Goal: Task Accomplishment & Management: Complete application form

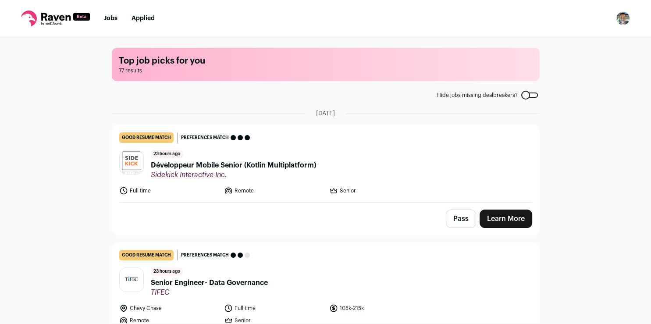
click at [485, 214] on link "Learn More" at bounding box center [506, 219] width 53 height 18
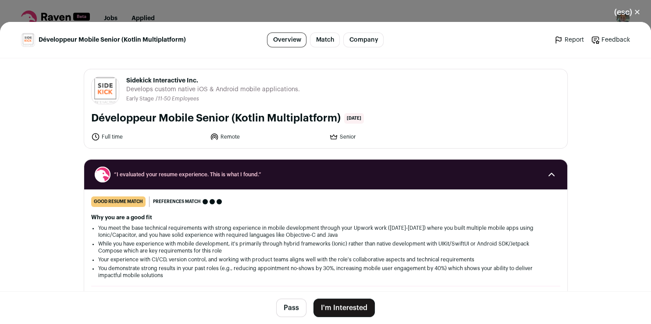
click at [343, 304] on button "I'm Interested" at bounding box center [344, 308] width 61 height 18
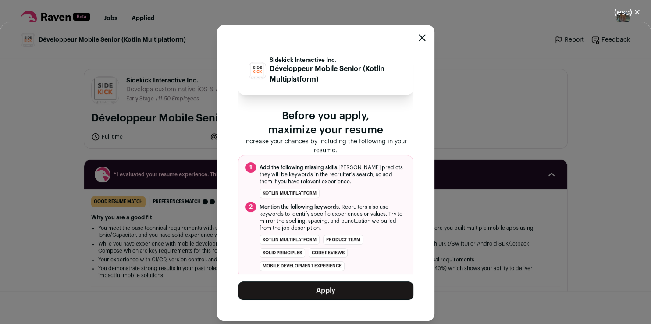
click at [278, 292] on button "Apply" at bounding box center [325, 291] width 175 height 18
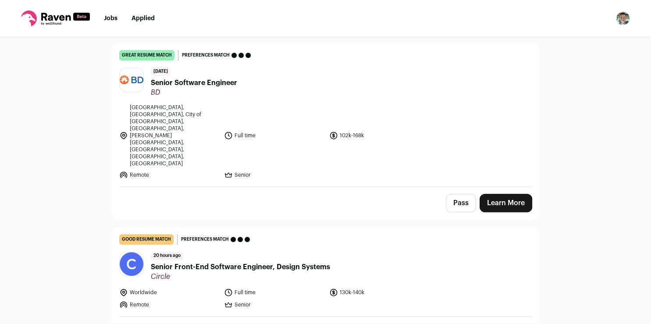
scroll to position [434, 0]
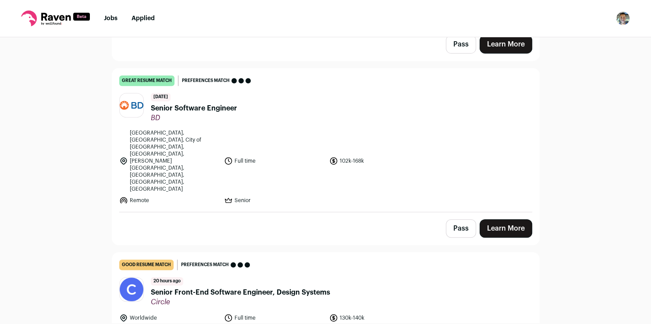
click at [493, 219] on link "Learn More" at bounding box center [506, 228] width 53 height 18
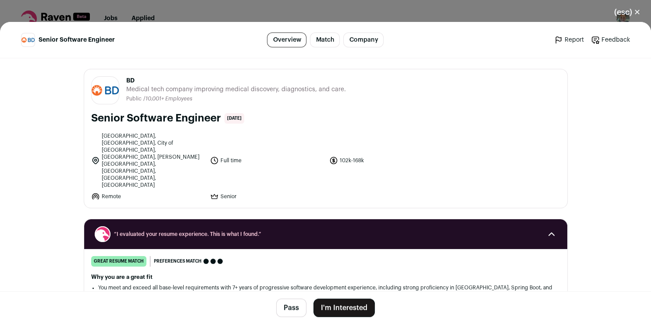
click at [351, 306] on button "I'm Interested" at bounding box center [344, 308] width 61 height 18
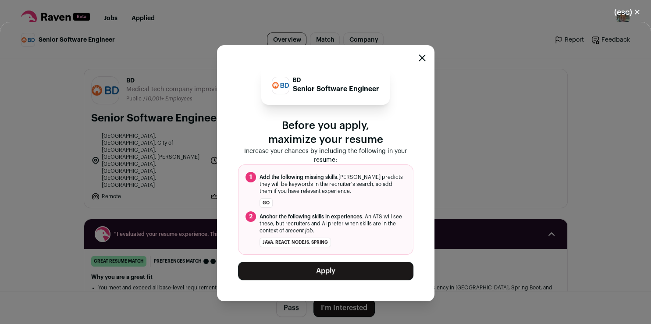
click at [352, 272] on button "Apply" at bounding box center [325, 271] width 175 height 18
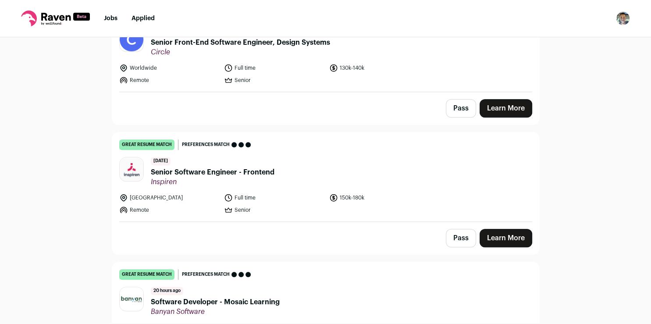
scroll to position [503, 0]
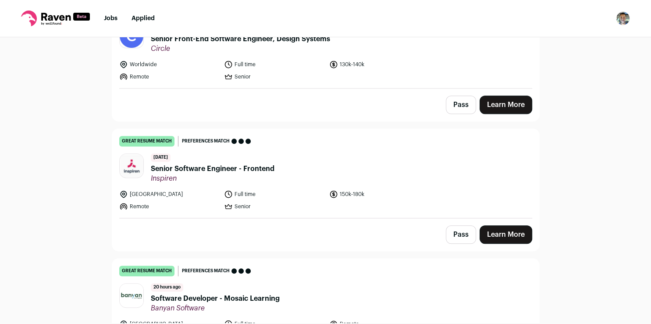
click at [494, 234] on link "Learn More" at bounding box center [506, 234] width 53 height 18
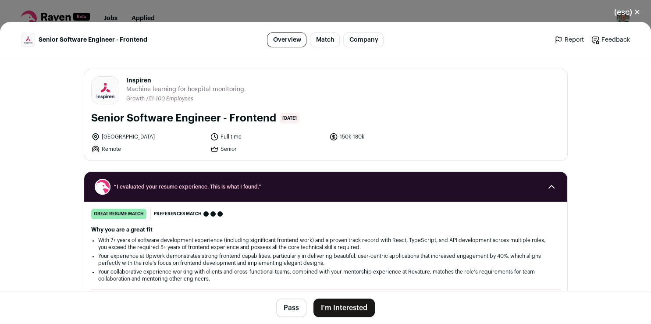
click at [352, 305] on button "I'm Interested" at bounding box center [344, 308] width 61 height 18
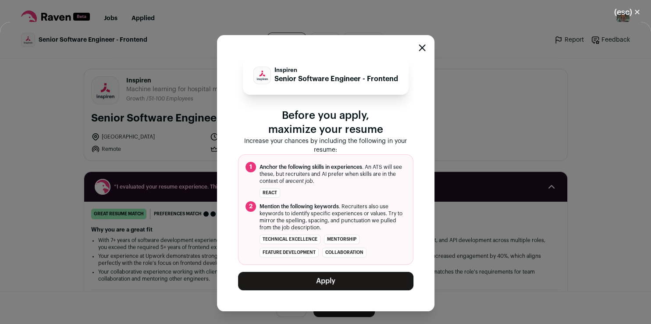
click at [328, 279] on button "Apply" at bounding box center [325, 281] width 175 height 18
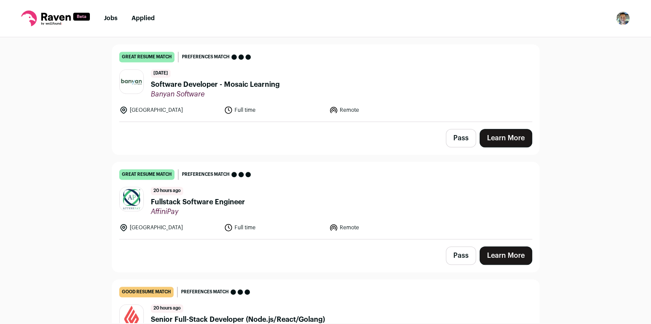
scroll to position [602, 0]
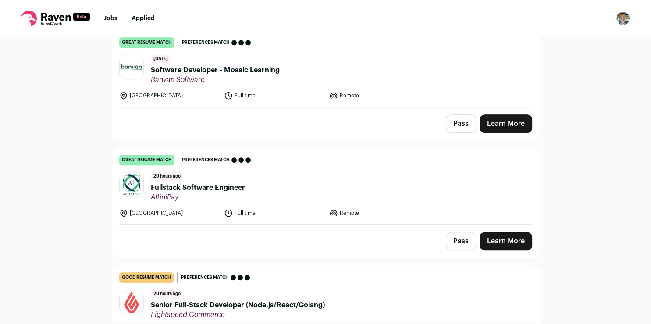
click at [503, 240] on link "Learn More" at bounding box center [506, 241] width 53 height 18
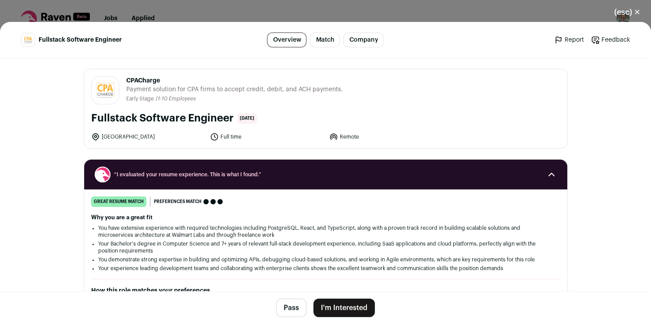
click at [339, 305] on button "I'm Interested" at bounding box center [344, 308] width 61 height 18
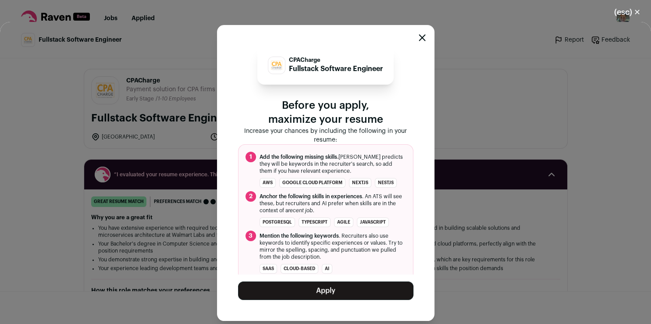
click at [335, 294] on button "Apply" at bounding box center [325, 291] width 175 height 18
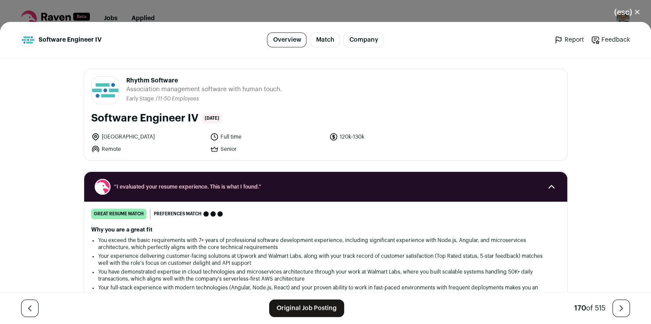
click at [290, 310] on link "Original Job Posting" at bounding box center [306, 308] width 75 height 18
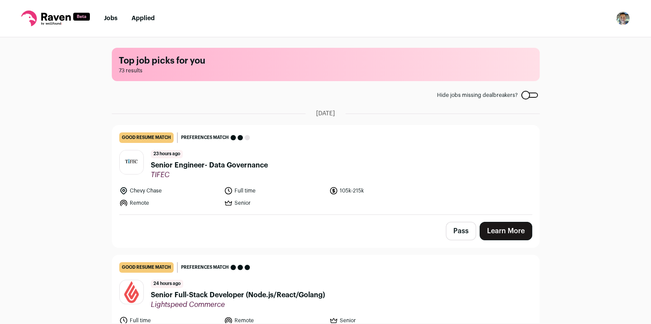
click at [512, 196] on div "Chevy Chase Full time 105k-215k Remote Senior" at bounding box center [325, 196] width 413 height 21
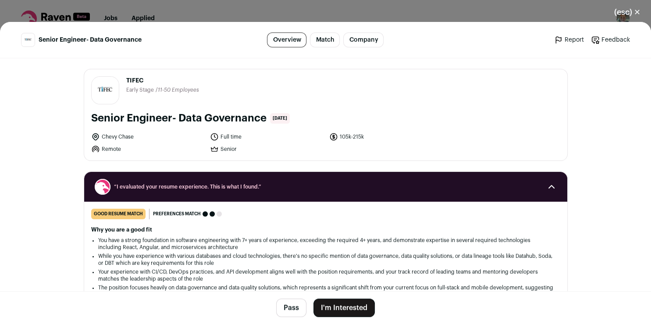
click at [633, 11] on button "(esc) ✕" at bounding box center [627, 12] width 47 height 19
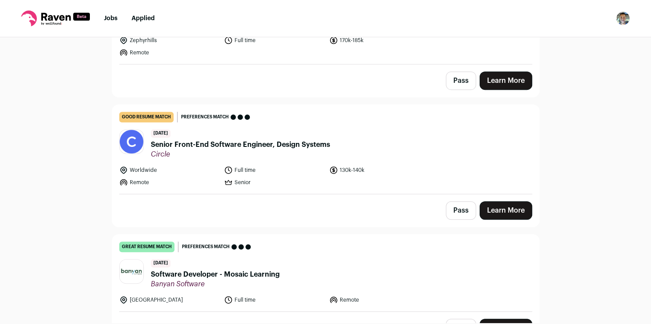
scroll to position [496, 0]
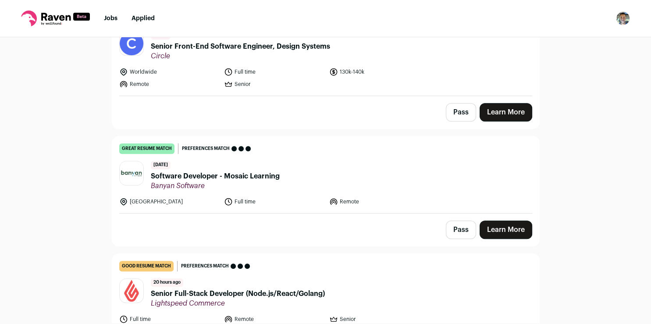
click at [518, 225] on link "Learn More" at bounding box center [506, 230] width 53 height 18
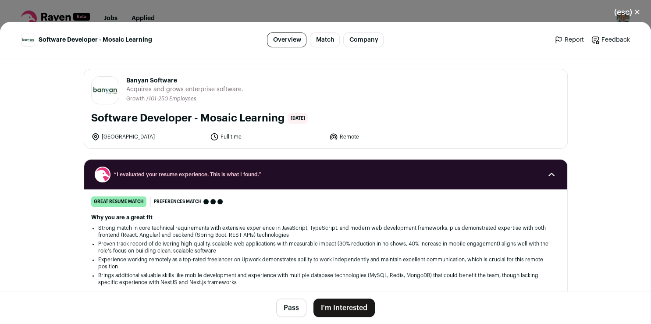
click at [350, 305] on button "I'm Interested" at bounding box center [344, 308] width 61 height 18
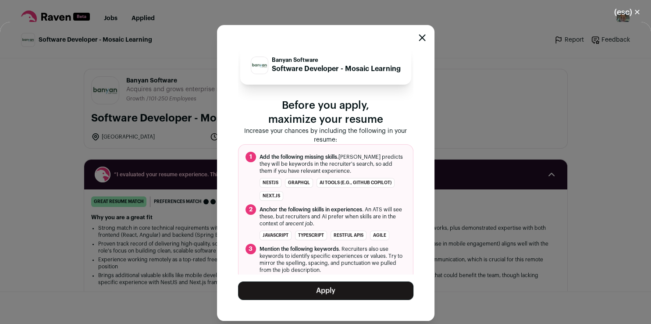
click at [294, 289] on button "Apply" at bounding box center [325, 291] width 175 height 18
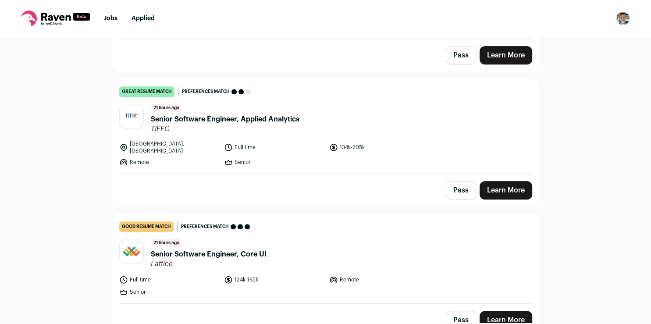
scroll to position [561, 0]
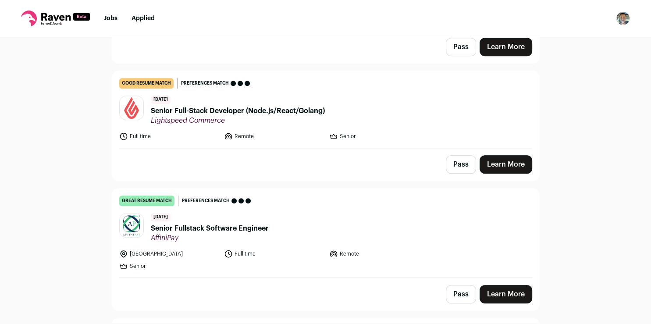
click at [500, 296] on link "Learn More" at bounding box center [506, 294] width 53 height 18
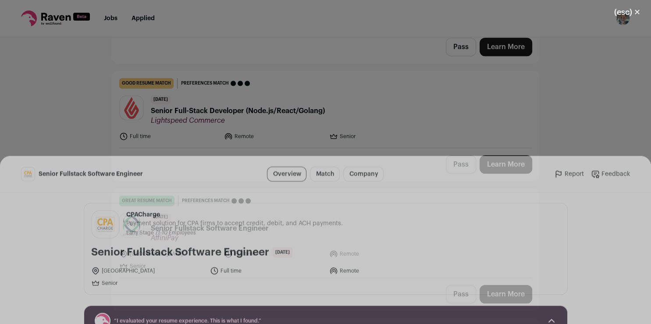
click at [331, 305] on button "I'm Interested" at bounding box center [344, 308] width 61 height 18
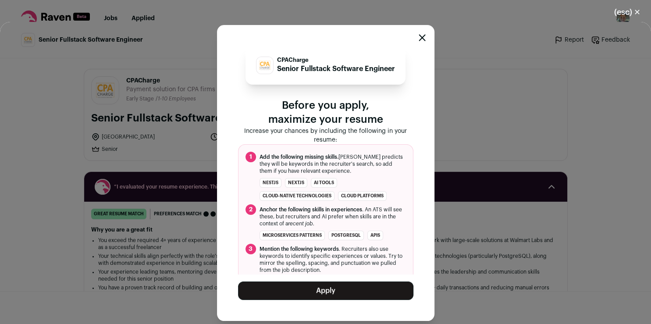
click at [334, 287] on button "Apply" at bounding box center [325, 291] width 175 height 18
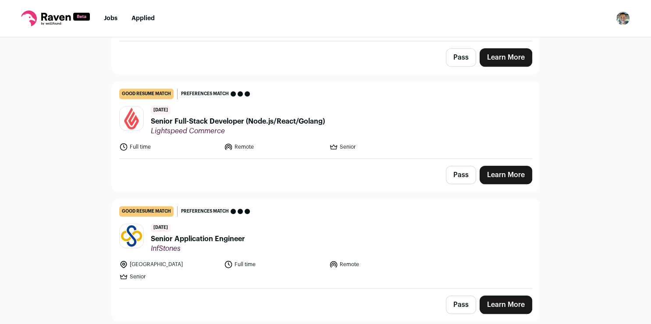
scroll to position [0, 0]
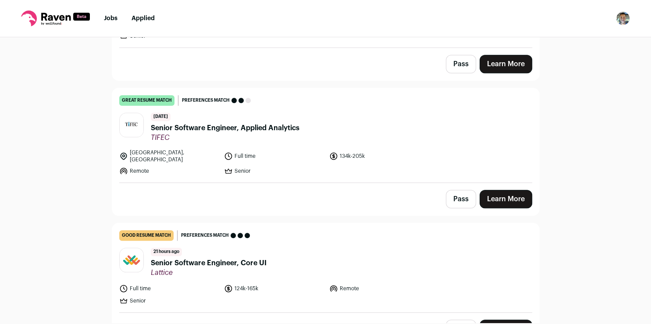
scroll to position [799, 0]
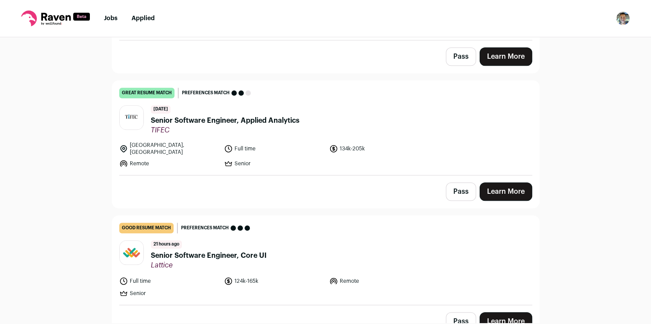
click at [488, 185] on link "Learn More" at bounding box center [506, 191] width 53 height 18
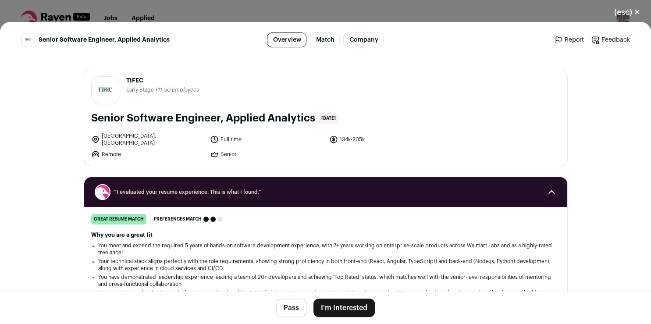
click at [353, 312] on button "I'm Interested" at bounding box center [344, 308] width 61 height 18
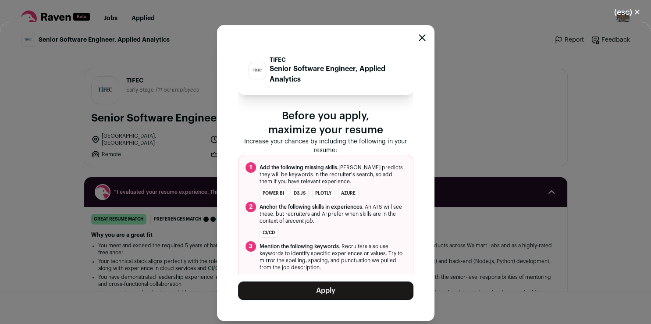
click at [339, 289] on button "Apply" at bounding box center [325, 291] width 175 height 18
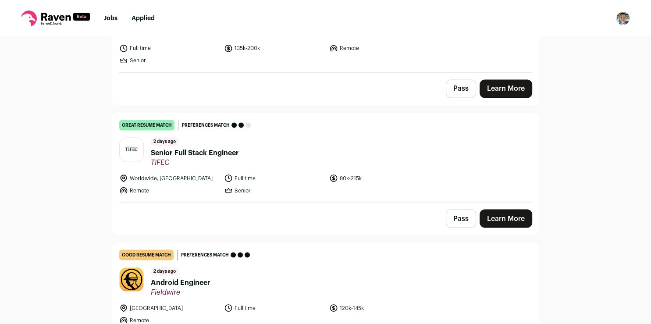
scroll to position [1612, 0]
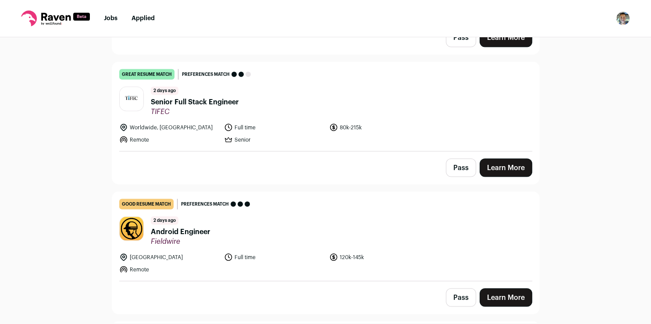
click at [499, 165] on link "Learn More" at bounding box center [506, 167] width 53 height 18
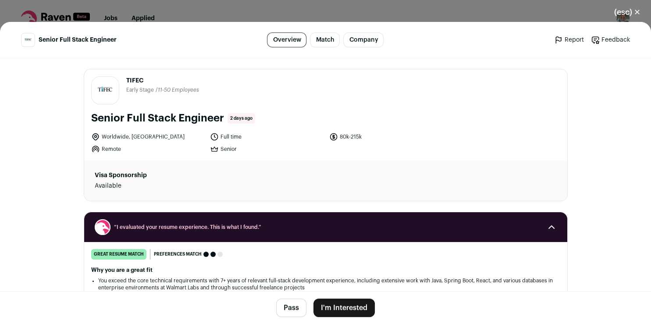
click at [321, 304] on button "I'm Interested" at bounding box center [344, 308] width 61 height 18
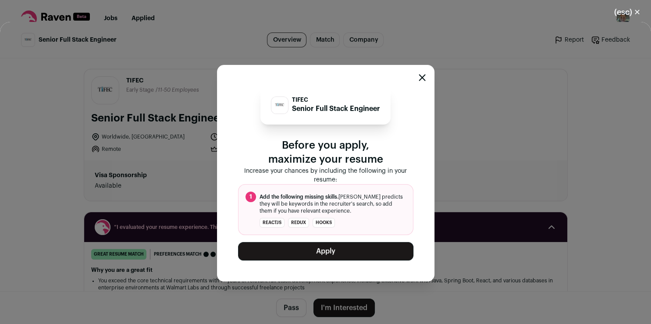
click at [311, 250] on button "Apply" at bounding box center [325, 251] width 175 height 18
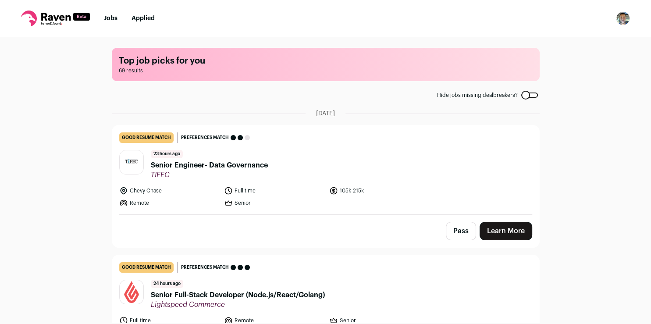
scroll to position [54, 0]
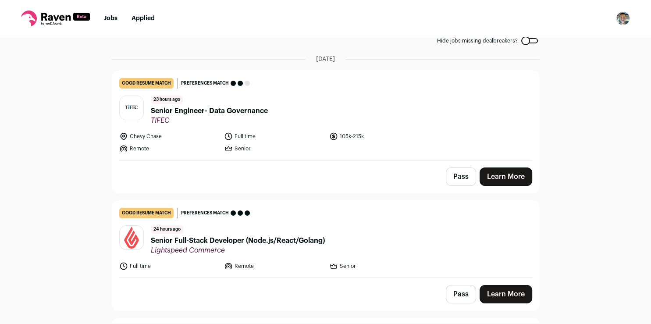
click at [496, 173] on link "Learn More" at bounding box center [506, 177] width 53 height 18
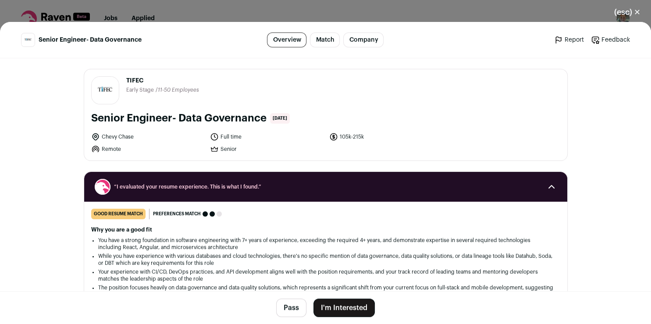
click at [319, 304] on button "I'm Interested" at bounding box center [344, 308] width 61 height 18
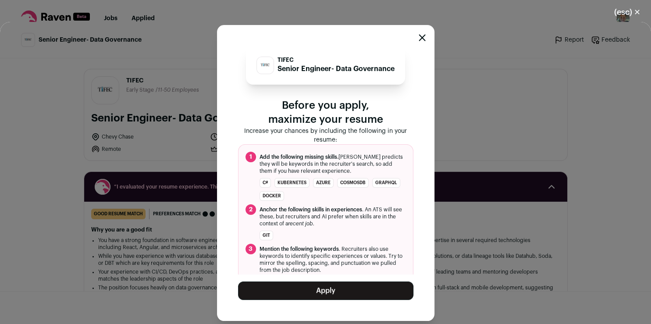
click at [332, 292] on button "Apply" at bounding box center [325, 291] width 175 height 18
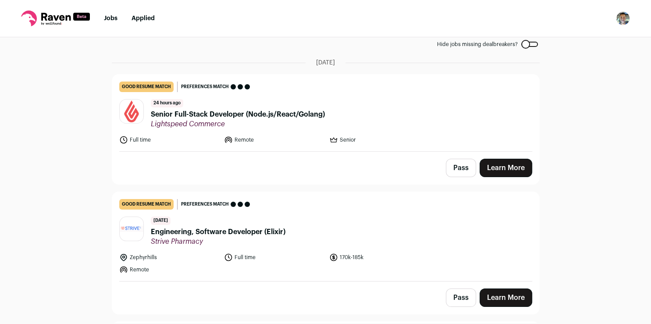
scroll to position [47, 0]
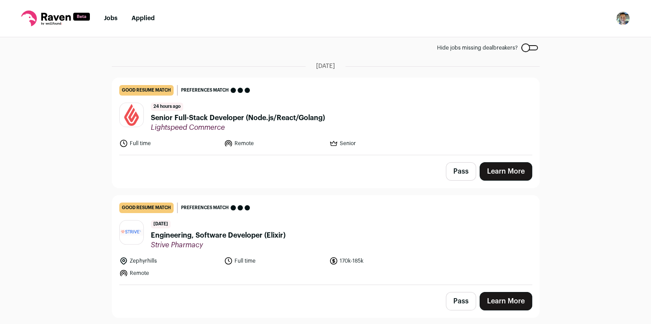
click at [492, 172] on link "Learn More" at bounding box center [506, 171] width 53 height 18
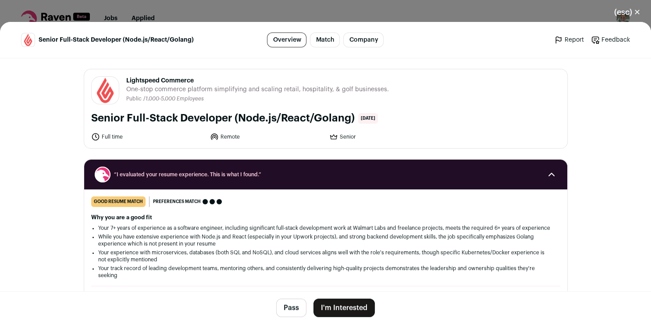
click at [355, 306] on button "I'm Interested" at bounding box center [344, 308] width 61 height 18
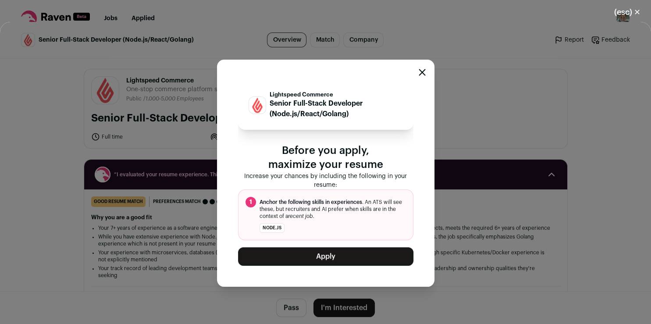
click at [337, 257] on button "Apply" at bounding box center [325, 256] width 175 height 18
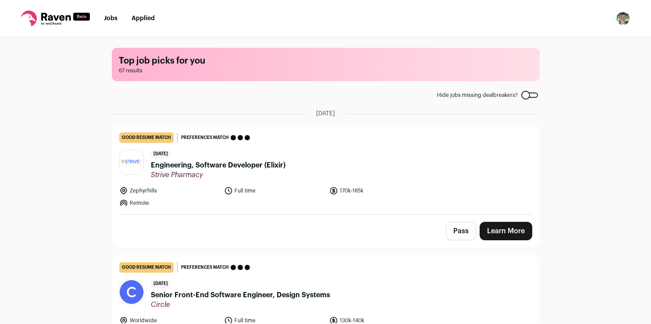
scroll to position [40, 0]
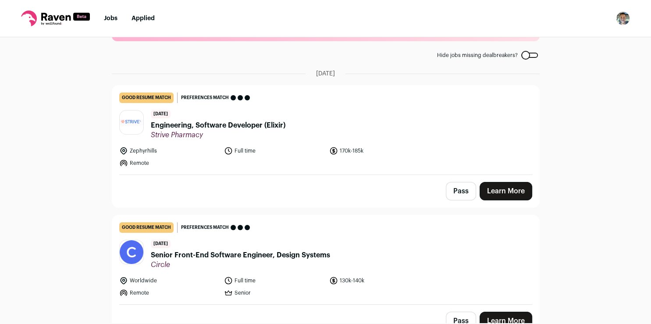
click at [488, 189] on link "Learn More" at bounding box center [506, 191] width 53 height 18
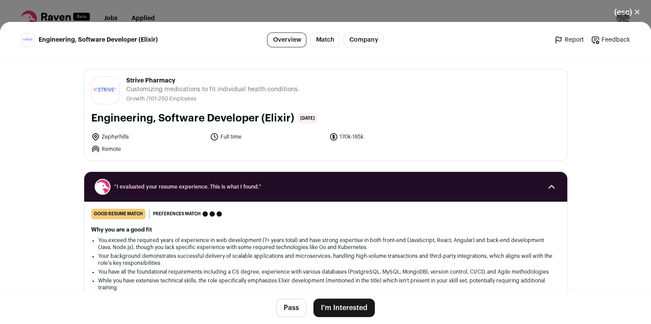
click at [335, 308] on button "I'm Interested" at bounding box center [344, 308] width 61 height 18
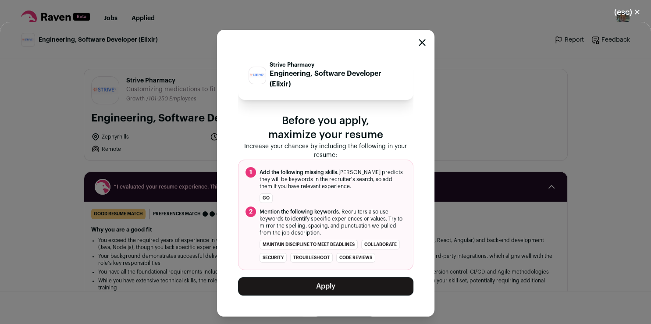
click at [339, 289] on button "Apply" at bounding box center [325, 286] width 175 height 18
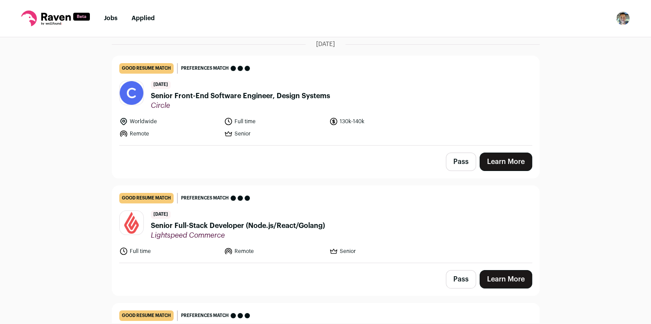
scroll to position [76, 0]
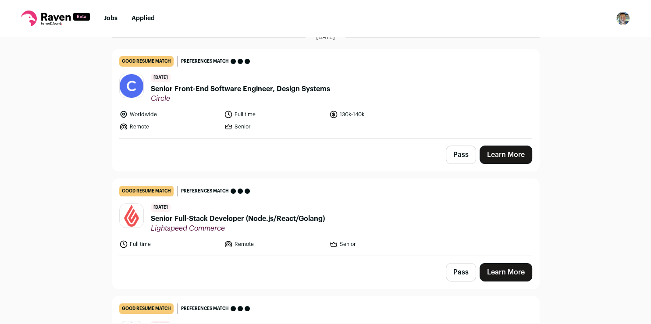
click at [512, 153] on link "Learn More" at bounding box center [506, 155] width 53 height 18
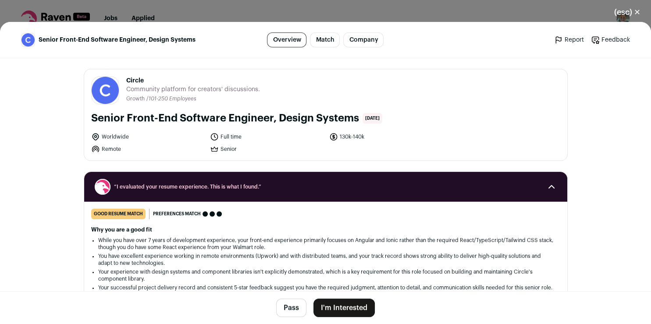
click at [353, 307] on button "I'm Interested" at bounding box center [344, 308] width 61 height 18
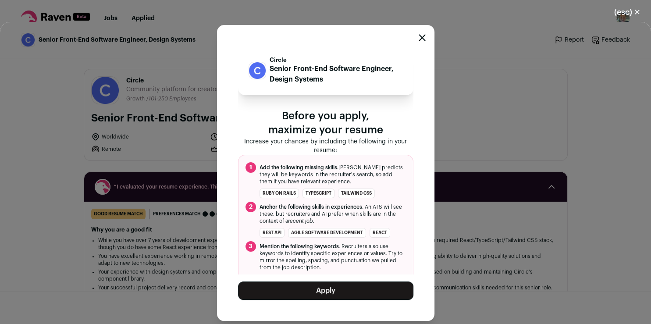
click at [348, 289] on button "Apply" at bounding box center [325, 291] width 175 height 18
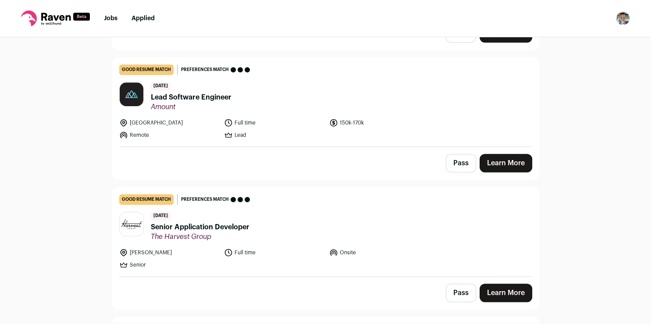
scroll to position [609, 0]
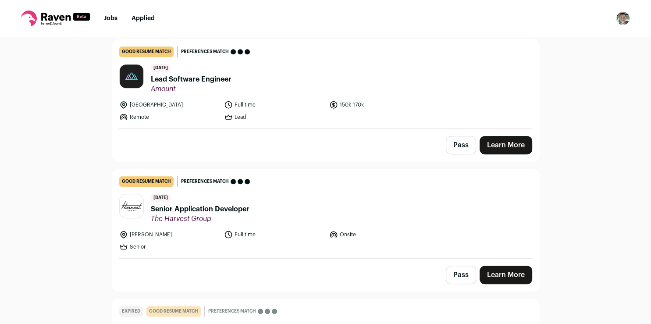
click at [499, 144] on link "Learn More" at bounding box center [506, 145] width 53 height 18
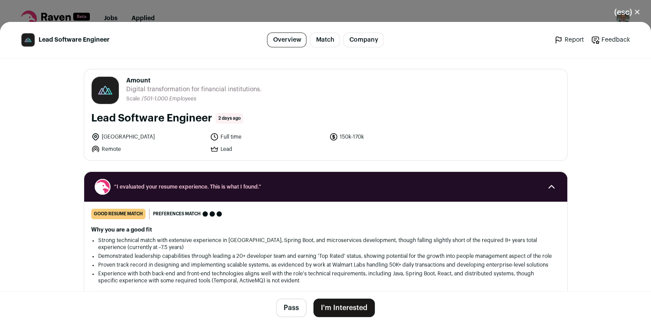
click at [347, 301] on button "I'm Interested" at bounding box center [344, 308] width 61 height 18
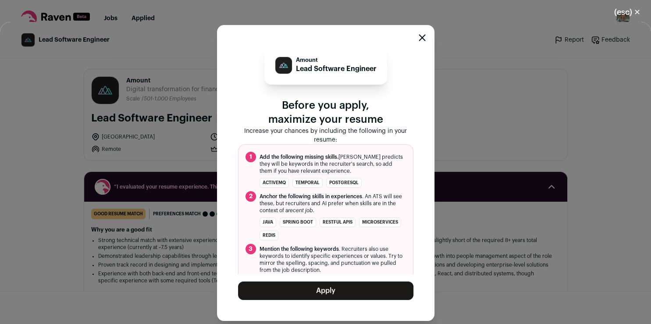
click at [350, 292] on button "Apply" at bounding box center [325, 291] width 175 height 18
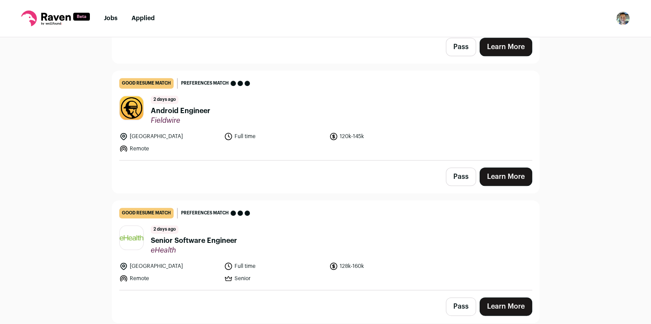
scroll to position [970, 0]
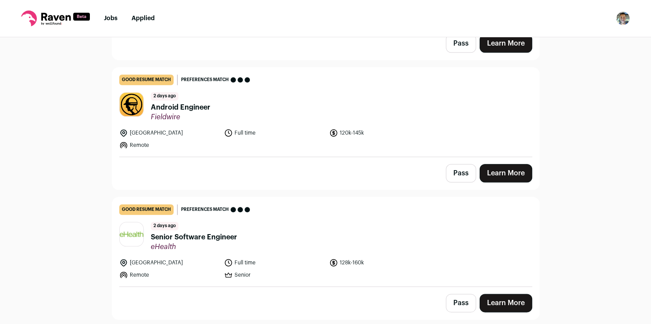
click at [488, 174] on link "Learn More" at bounding box center [506, 173] width 53 height 18
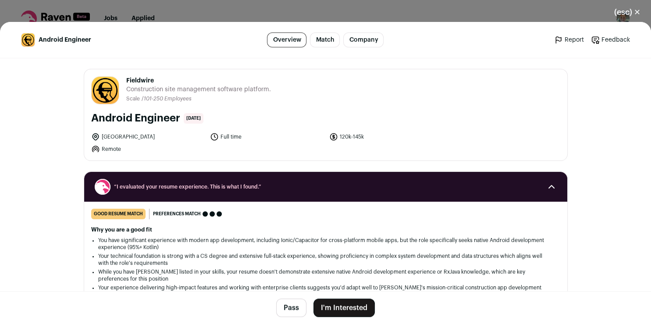
click at [336, 310] on button "I'm Interested" at bounding box center [344, 308] width 61 height 18
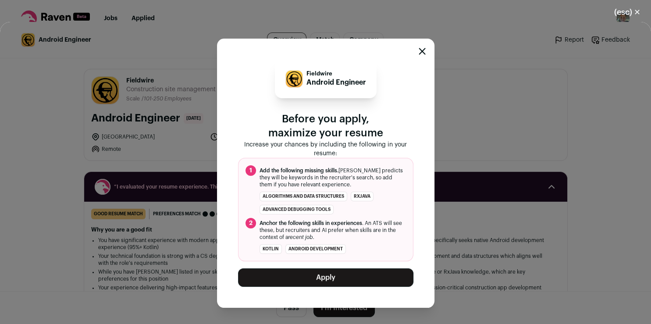
click at [333, 277] on button "Apply" at bounding box center [325, 277] width 175 height 18
